Goal: Task Accomplishment & Management: Manage account settings

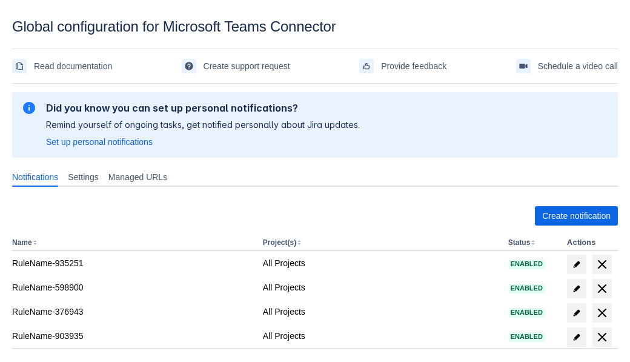
click at [576, 216] on span "Create notification" at bounding box center [576, 215] width 68 height 19
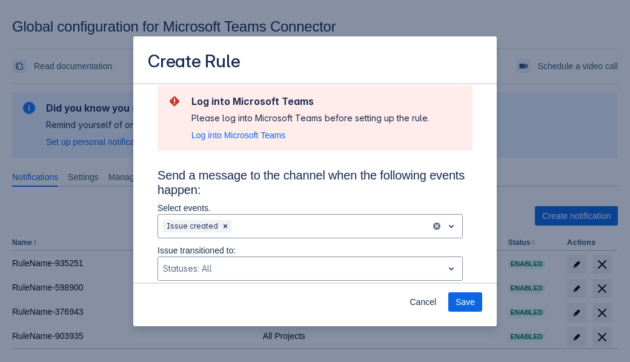
type input "RuleName-770099New Rule (5)"
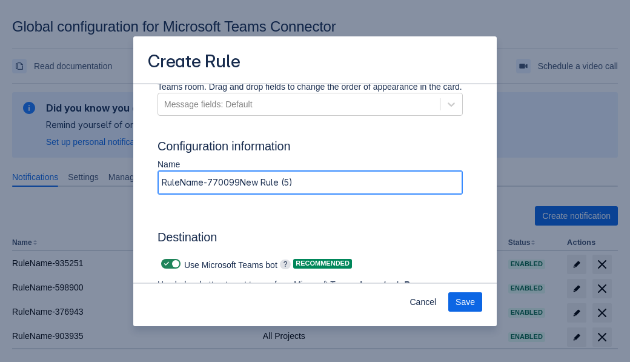
click at [225, 310] on span "Authenticate in Microsoft Teams" at bounding box center [225, 319] width 120 height 19
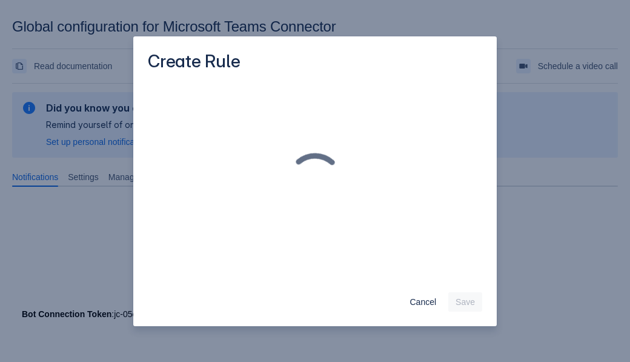
scroll to position [0, 0]
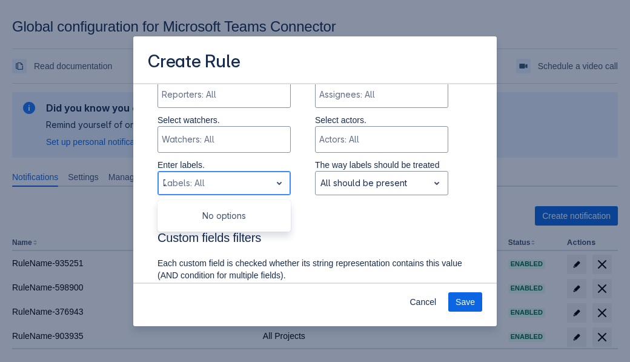
type input "770099_label"
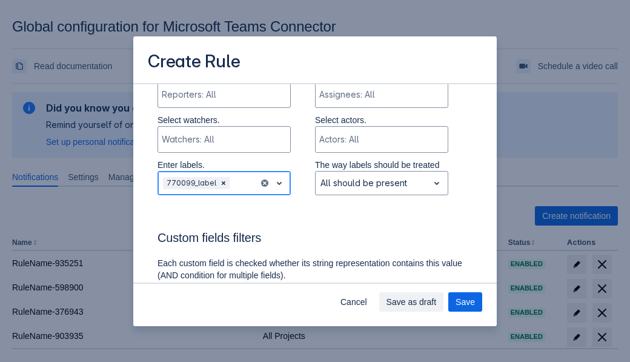
scroll to position [886, 0]
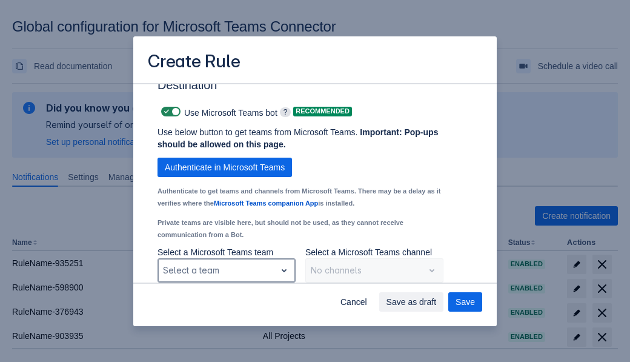
click at [226, 270] on div "Scrollable content" at bounding box center [217, 270] width 108 height 15
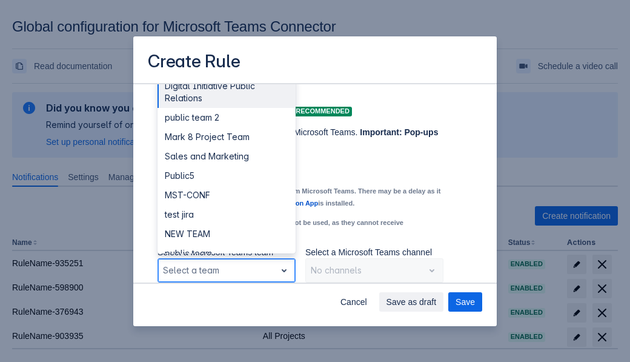
click at [226, 302] on div "Public4" at bounding box center [227, 311] width 138 height 19
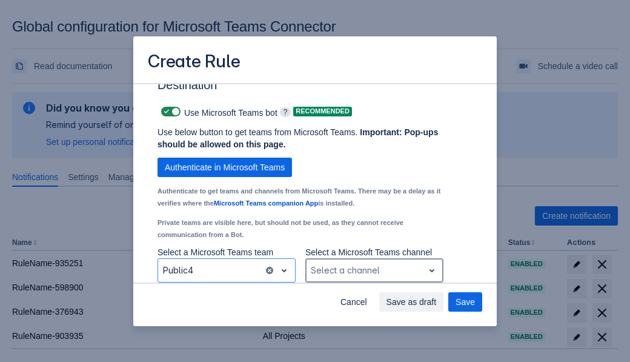
click at [374, 270] on div "Scrollable content" at bounding box center [365, 270] width 108 height 15
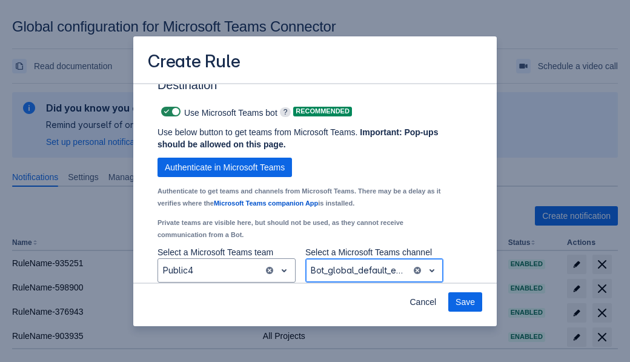
click at [465, 302] on span "Save" at bounding box center [465, 301] width 19 height 19
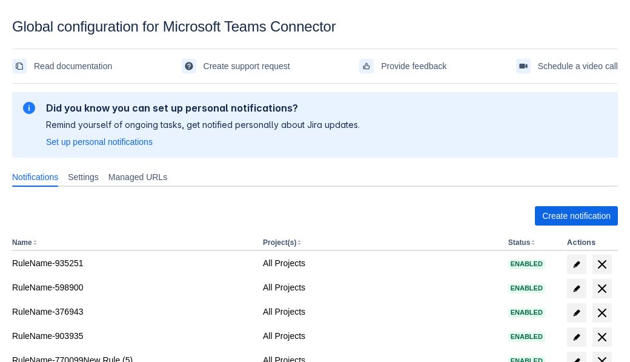
scroll to position [9, 0]
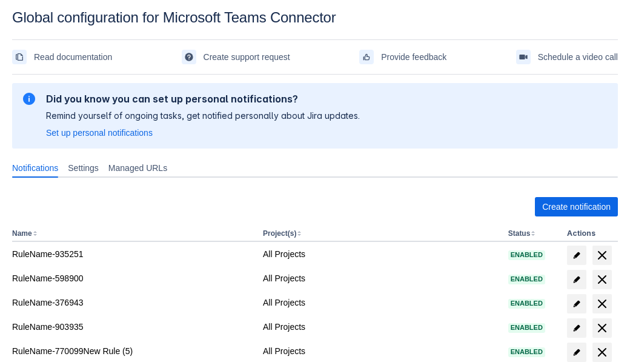
click at [602, 352] on span "delete" at bounding box center [602, 352] width 15 height 15
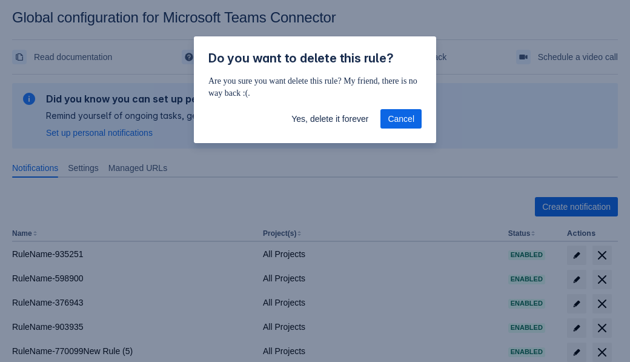
click at [330, 119] on span "Yes, delete it forever" at bounding box center [329, 118] width 77 height 19
